Goal: Transaction & Acquisition: Purchase product/service

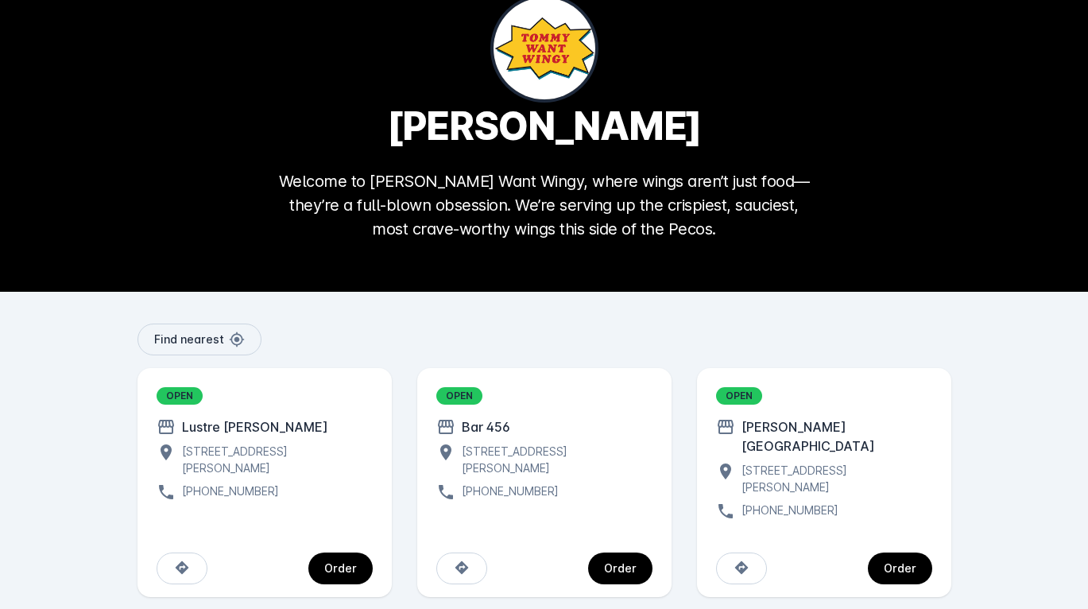
scroll to position [52, 0]
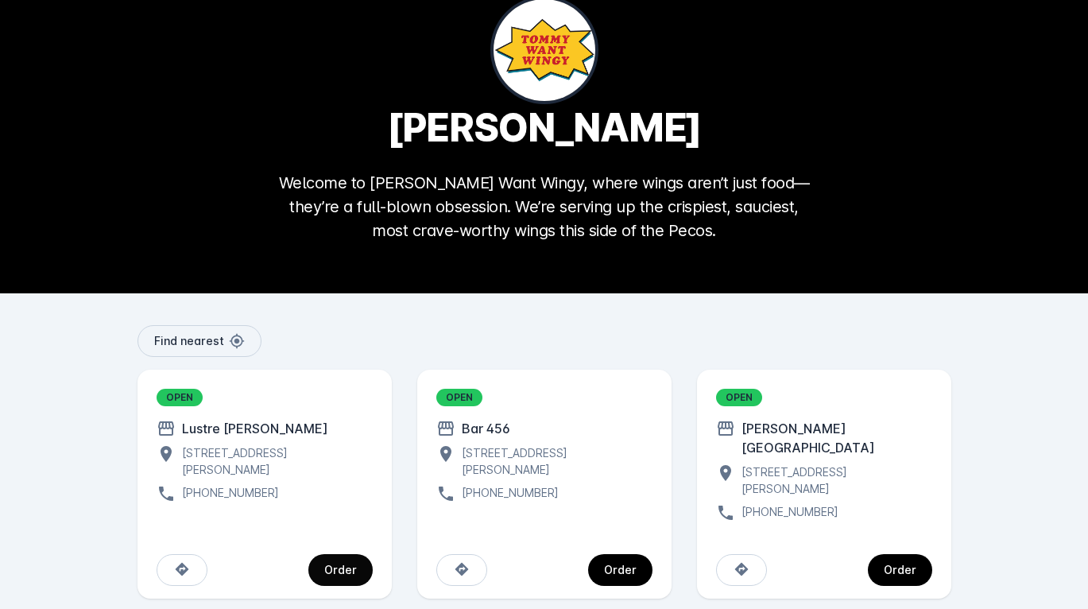
click at [341, 564] on div "Order" at bounding box center [340, 569] width 33 height 11
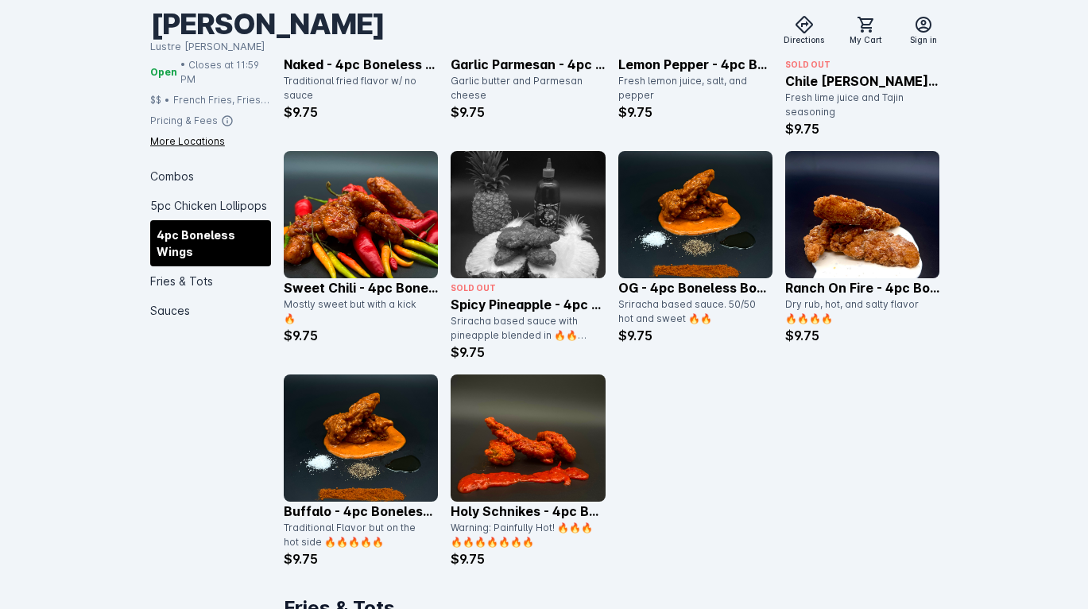
scroll to position [1530, 0]
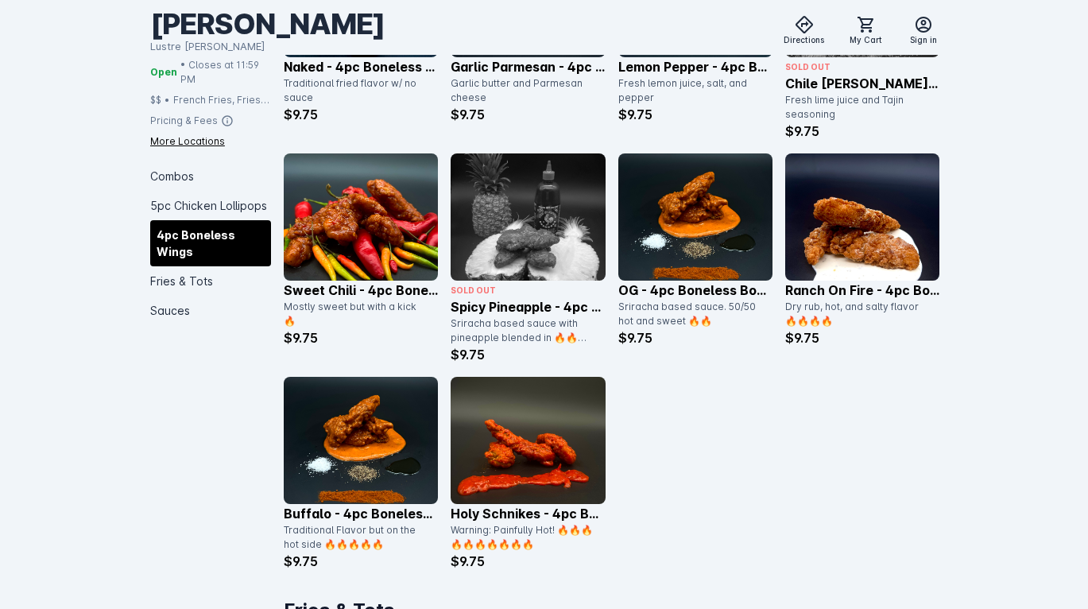
click at [195, 141] on div "More Locations" at bounding box center [187, 141] width 75 height 14
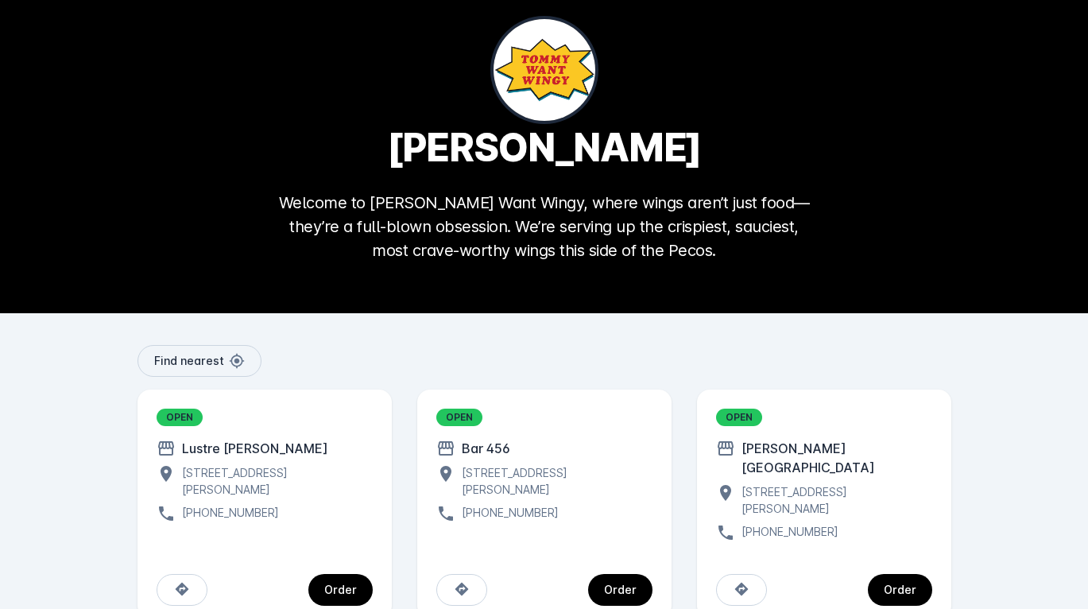
scroll to position [52, 0]
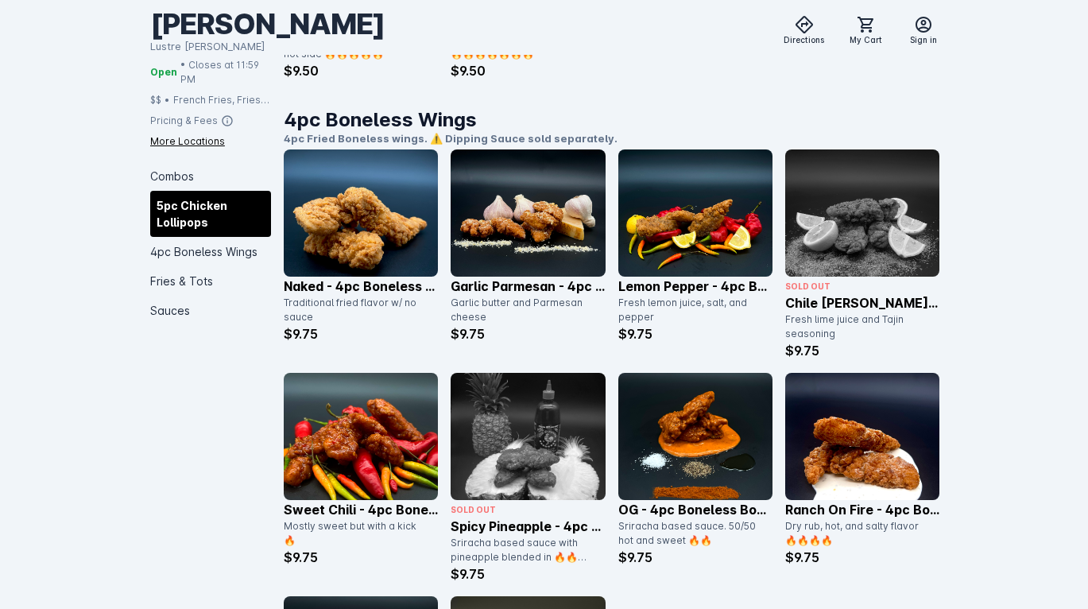
scroll to position [1308, 0]
